Goal: Transaction & Acquisition: Purchase product/service

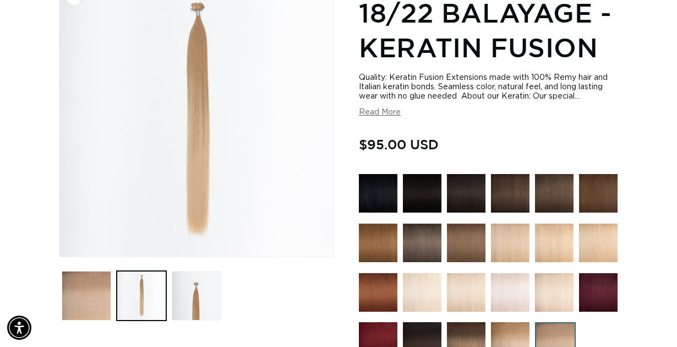
scroll to position [189, 0]
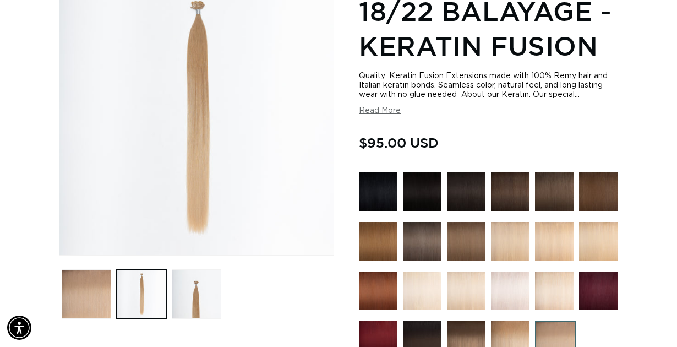
click at [416, 277] on img at bounding box center [422, 290] width 39 height 39
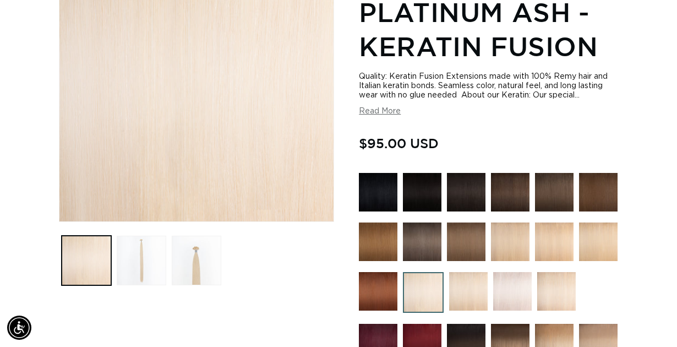
scroll to position [0, 599]
click at [460, 275] on img at bounding box center [468, 291] width 39 height 39
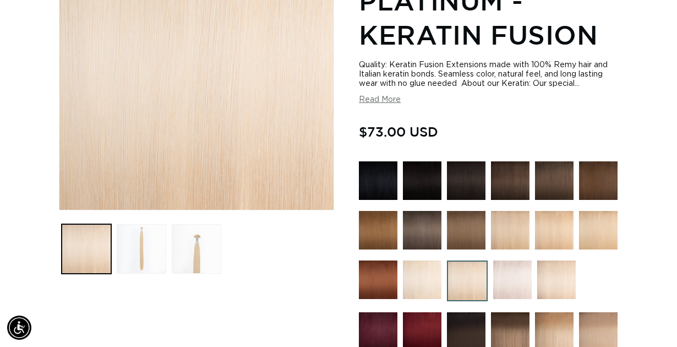
scroll to position [238, 0]
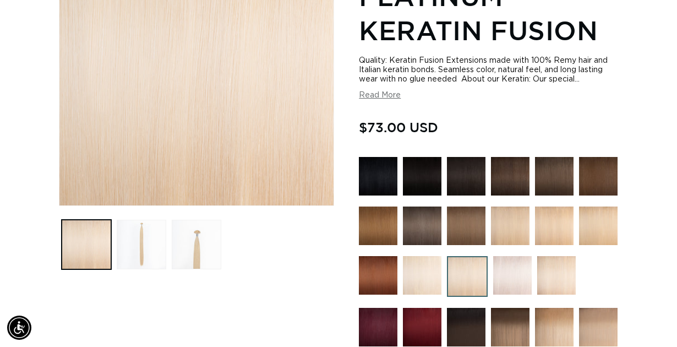
click at [564, 256] on img at bounding box center [556, 275] width 39 height 39
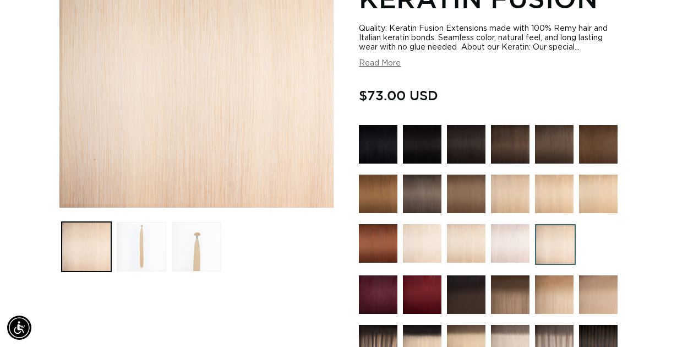
scroll to position [0, 1197]
click at [508, 174] on img at bounding box center [510, 193] width 39 height 39
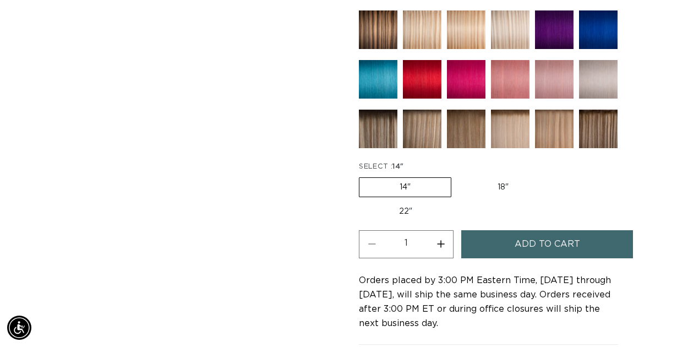
click at [496, 178] on label "18" Variant sold out or unavailable" at bounding box center [502, 187] width 91 height 19
click at [457, 175] on input "18" Variant sold out or unavailable" at bounding box center [457, 175] width 1 height 1
radio input "true"
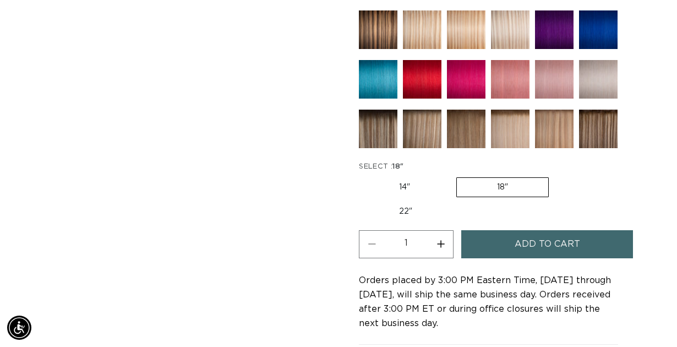
scroll to position [0, 1197]
click at [516, 231] on span "Add to cart" at bounding box center [546, 244] width 65 height 28
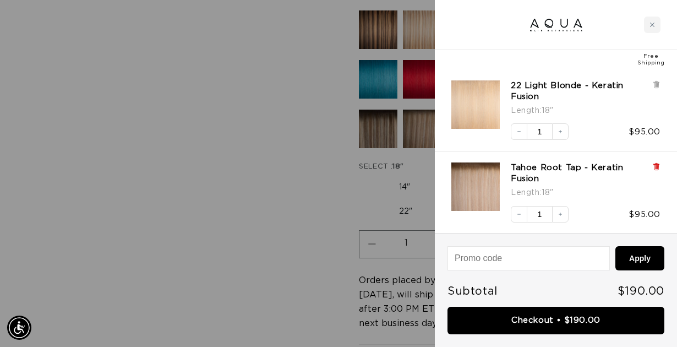
click at [654, 165] on icon at bounding box center [656, 165] width 6 height 0
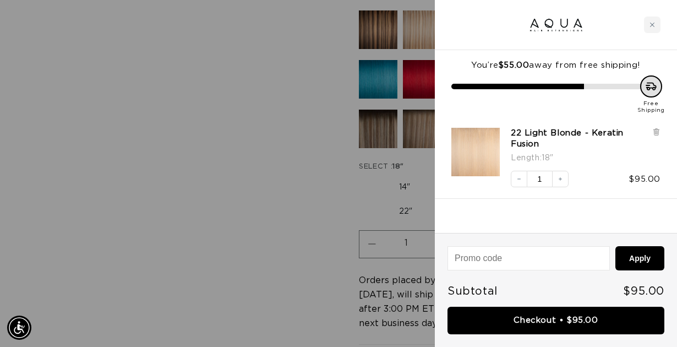
scroll to position [0, 0]
click at [263, 150] on div at bounding box center [338, 173] width 677 height 347
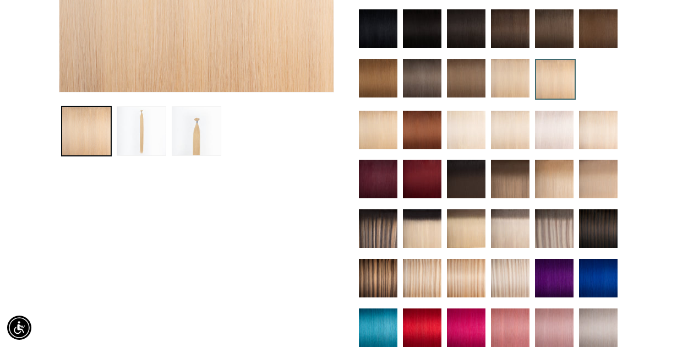
scroll to position [0, 1197]
click at [476, 263] on img at bounding box center [466, 278] width 39 height 39
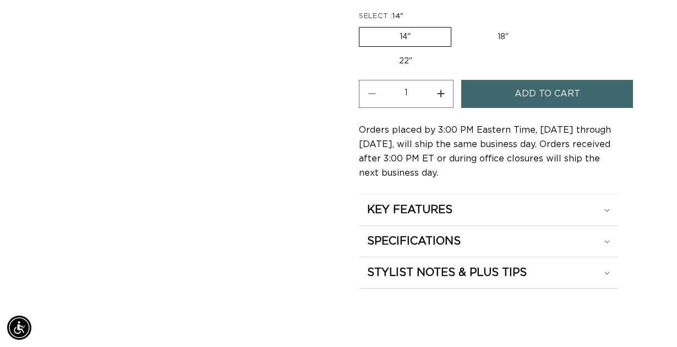
click at [493, 28] on label "18" Variant sold out or unavailable" at bounding box center [502, 37] width 91 height 19
click at [457, 25] on input "18" Variant sold out or unavailable" at bounding box center [457, 25] width 1 height 1
radio input "true"
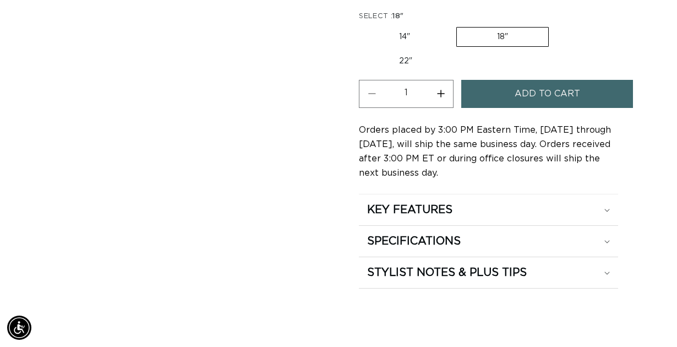
click at [520, 83] on span "Add to cart" at bounding box center [546, 94] width 65 height 28
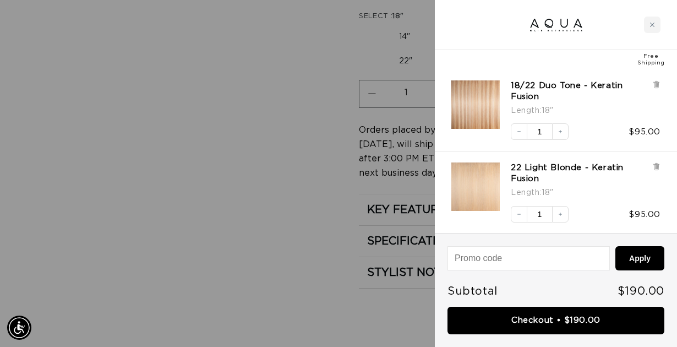
click at [507, 323] on link "Checkout • $190.00" at bounding box center [555, 320] width 217 height 28
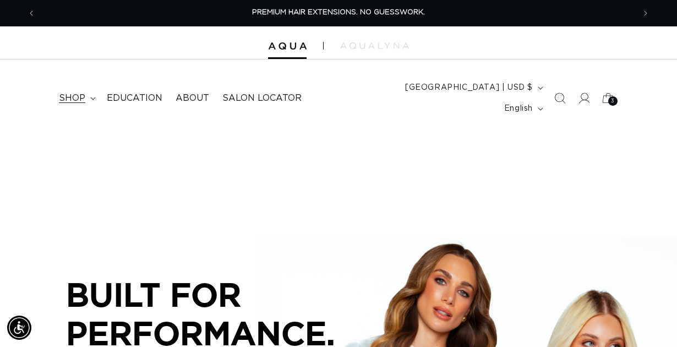
click at [80, 92] on span "shop" at bounding box center [72, 98] width 26 height 12
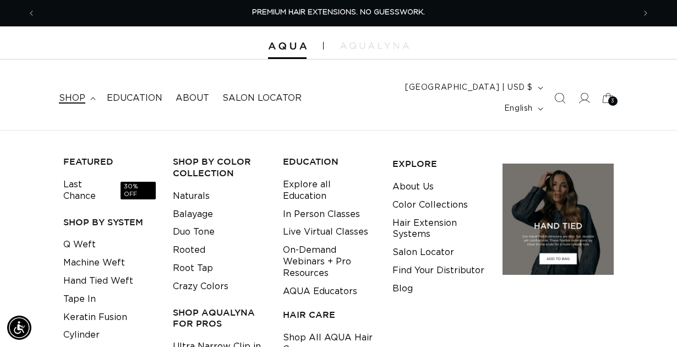
scroll to position [0, 599]
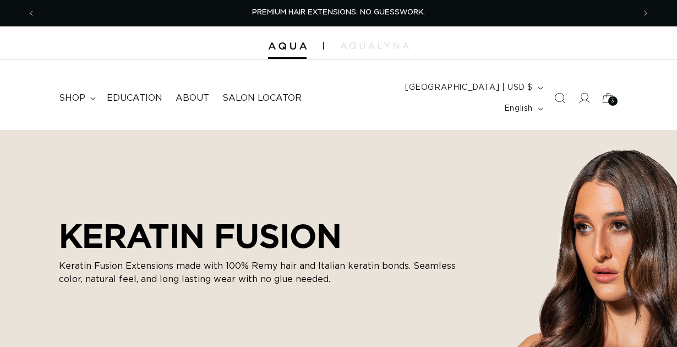
checkbox input "true"
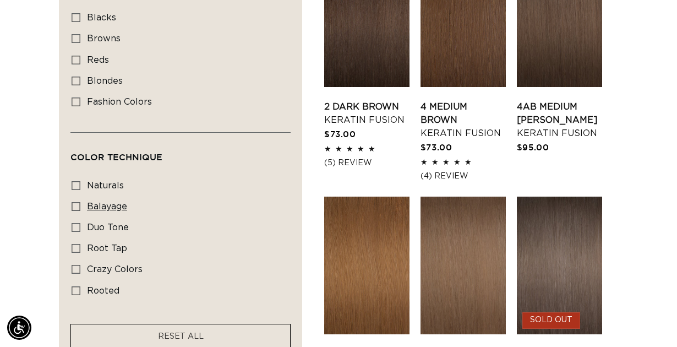
click at [95, 202] on span "balayage" at bounding box center [107, 206] width 40 height 9
click at [80, 202] on input "balayage balayage (5 products)" at bounding box center [76, 206] width 9 height 9
checkbox input "true"
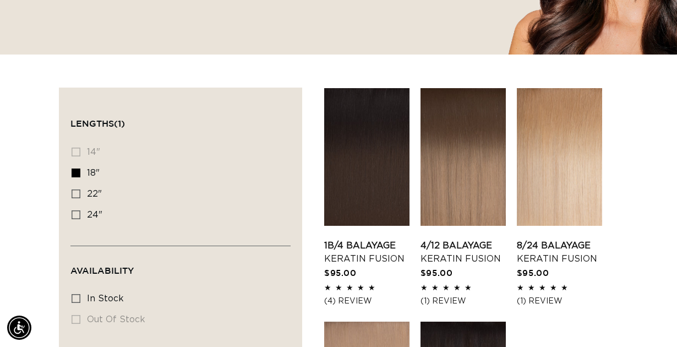
scroll to position [0, 1197]
click at [360, 239] on link "1B/4 Balayage Keratin Fusion" at bounding box center [366, 252] width 85 height 26
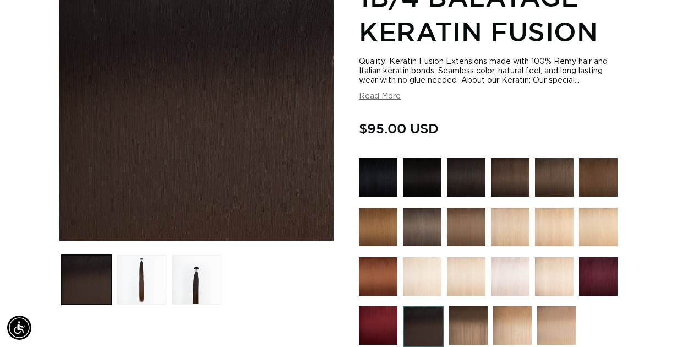
scroll to position [0, 599]
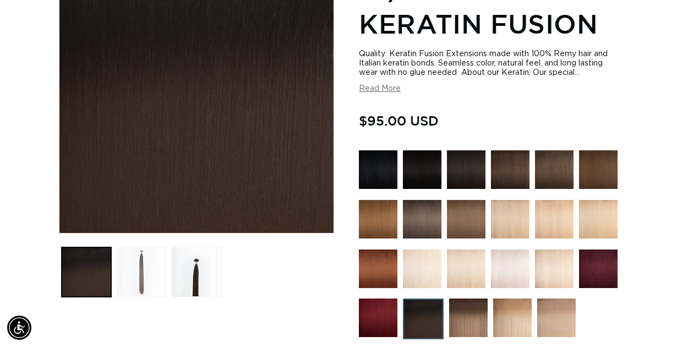
click at [153, 256] on button "Load image 2 in gallery view" at bounding box center [142, 272] width 50 height 50
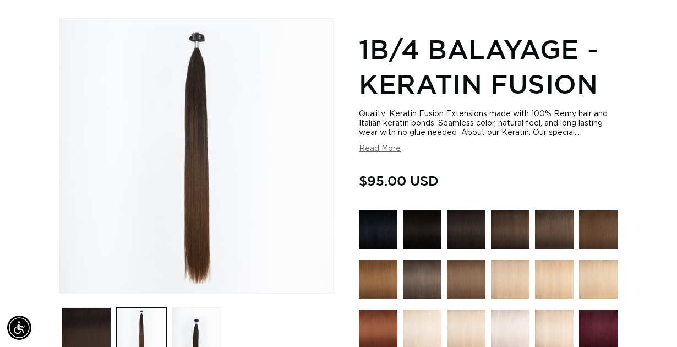
scroll to position [0, 1197]
click at [193, 336] on button "Load image 3 in gallery view" at bounding box center [197, 332] width 50 height 50
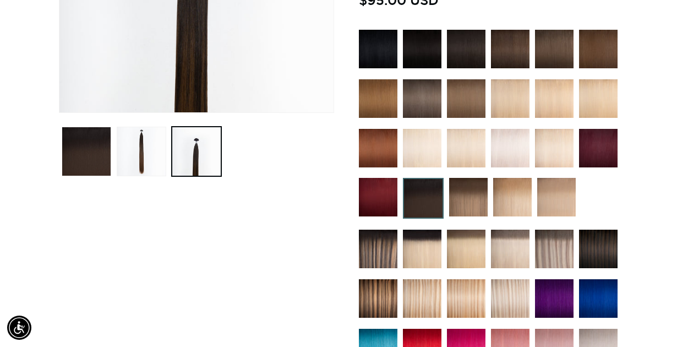
scroll to position [0, 599]
click at [605, 238] on img at bounding box center [598, 248] width 39 height 39
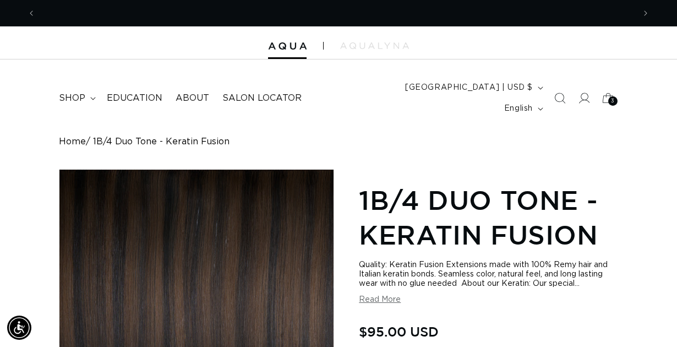
scroll to position [0, 1197]
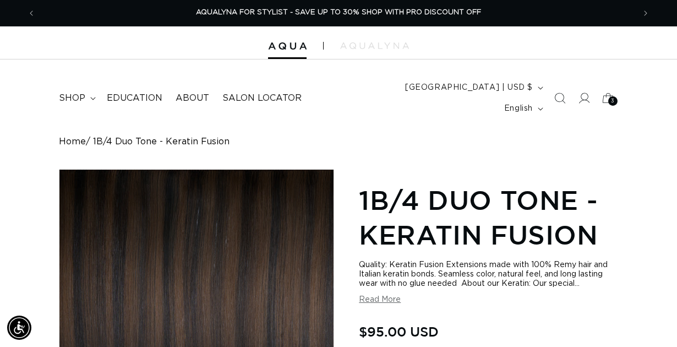
click at [613, 96] on span "3" at bounding box center [613, 100] width 4 height 9
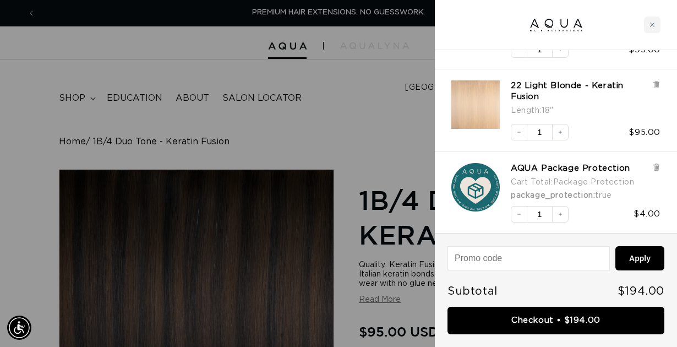
scroll to position [129, 0]
click at [655, 167] on icon at bounding box center [656, 168] width 4 height 6
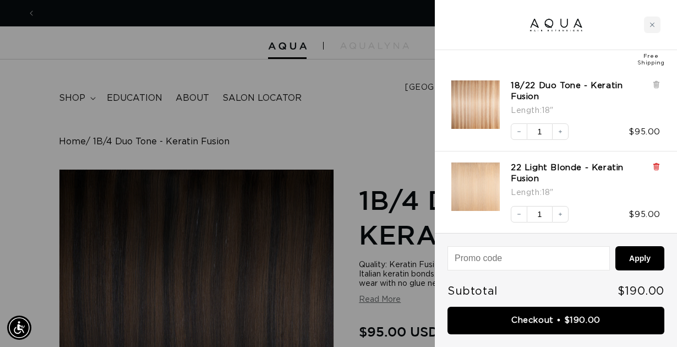
scroll to position [0, 599]
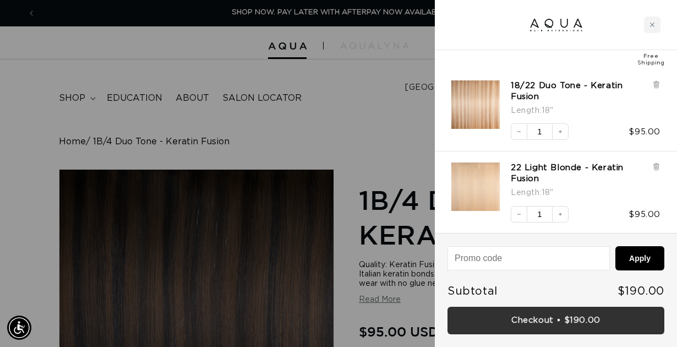
click at [543, 317] on link "Checkout • $190.00" at bounding box center [555, 320] width 217 height 28
